Goal: Subscribe to service/newsletter

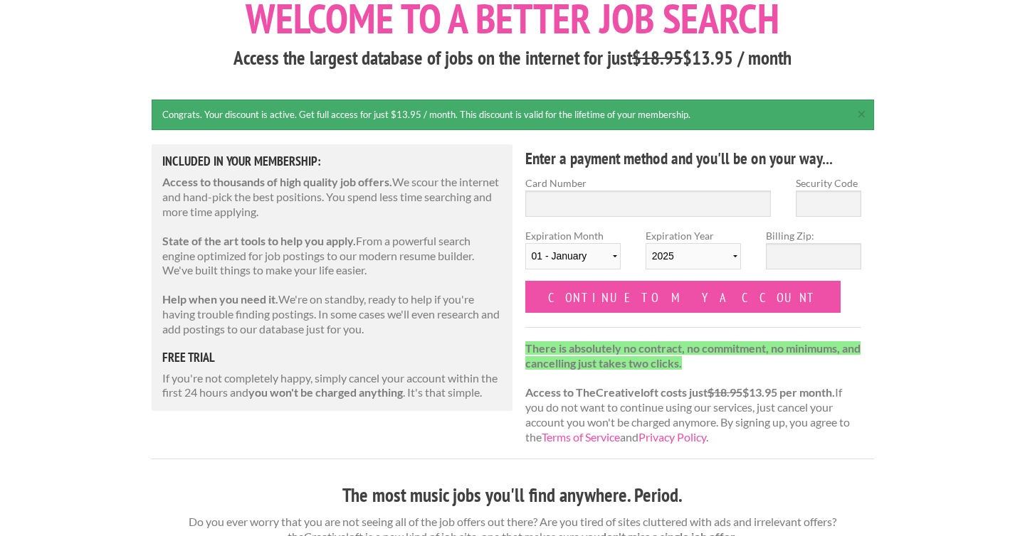
scroll to position [104, 0]
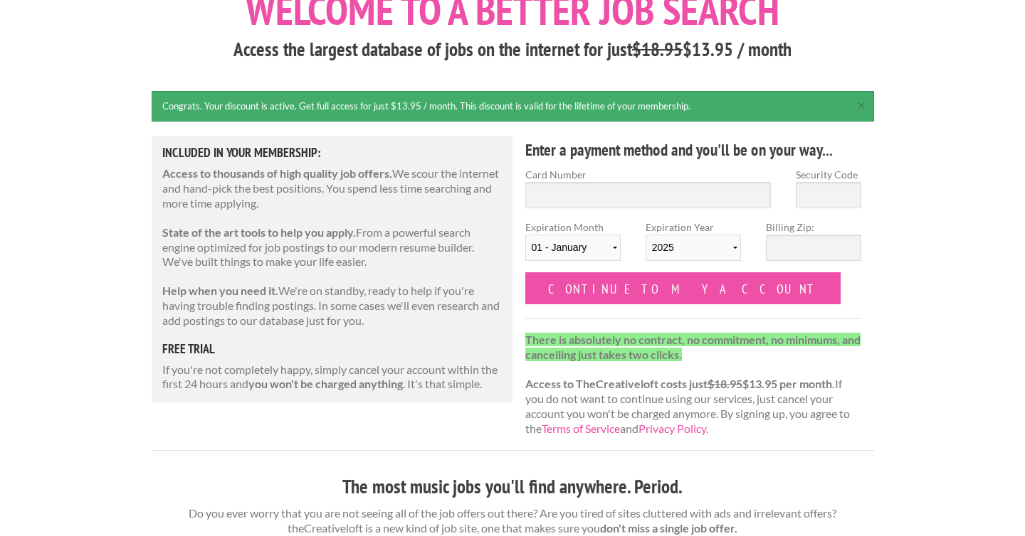
click at [338, 386] on strong "you won't be charged anything" at bounding box center [325, 384] width 154 height 14
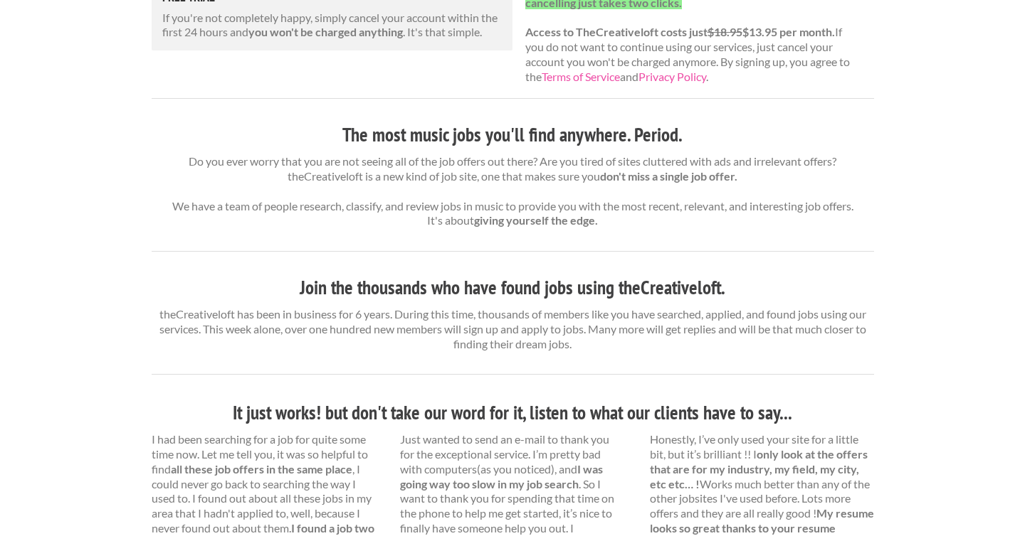
scroll to position [0, 0]
